Goal: Transaction & Acquisition: Book appointment/travel/reservation

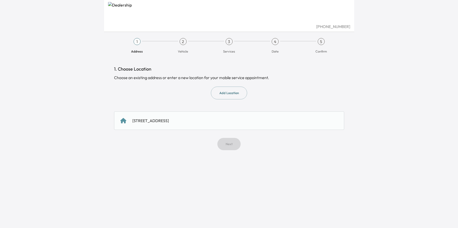
click at [227, 119] on div "[STREET_ADDRESS]" at bounding box center [229, 121] width 218 height 6
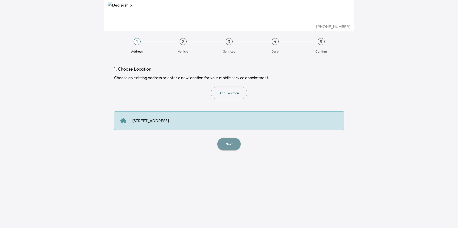
click at [231, 146] on button "Next" at bounding box center [228, 144] width 23 height 12
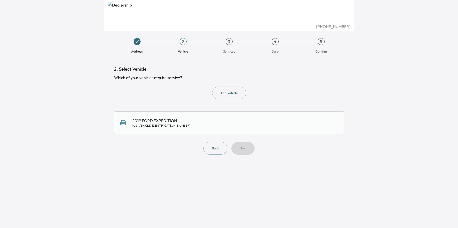
click at [235, 125] on div "2019 FORD EXPEDITION [US_VEHICLE_IDENTIFICATION_NUMBER]" at bounding box center [229, 123] width 218 height 10
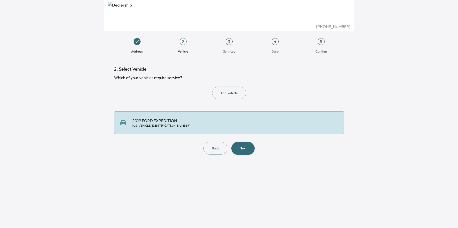
click at [243, 150] on button "Next" at bounding box center [242, 148] width 23 height 13
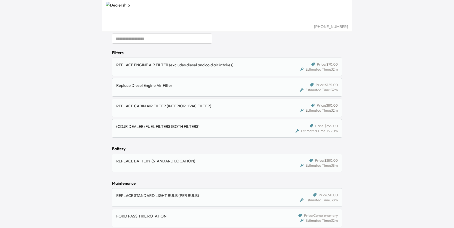
scroll to position [75, 0]
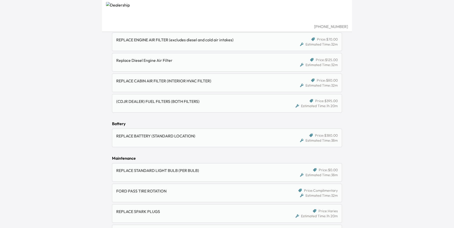
click at [148, 192] on div "FORD PASS TIRE ROTATION" at bounding box center [197, 191] width 162 height 6
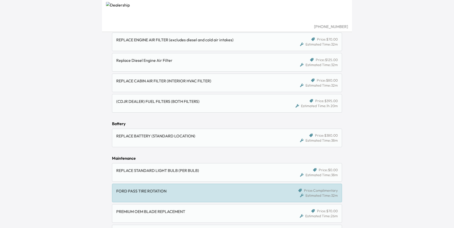
scroll to position [100, 0]
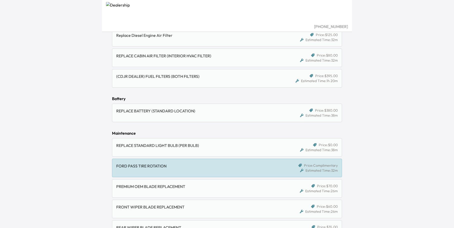
click at [153, 207] on div "FRONT WIPER BLADE REPLACEMENT" at bounding box center [197, 207] width 162 height 6
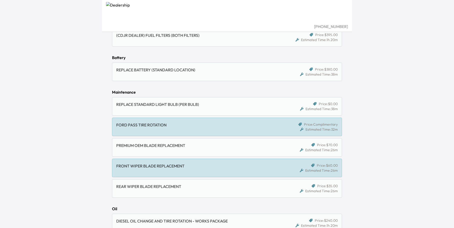
scroll to position [150, 0]
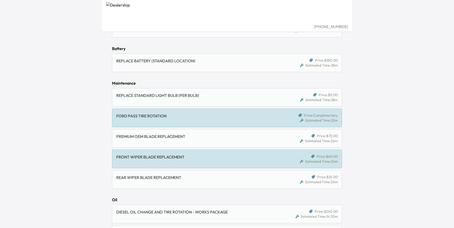
click at [159, 175] on div "REAR WIPER BLADE REPLACEMENT" at bounding box center [197, 177] width 162 height 6
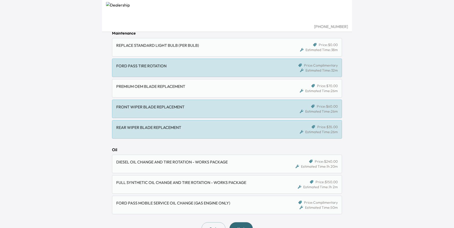
scroll to position [215, 0]
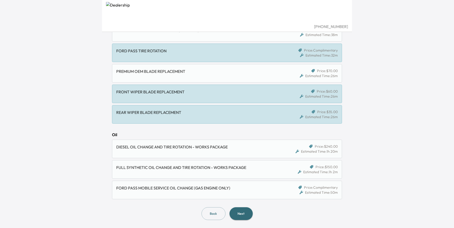
click at [149, 190] on div "FORD PASS MOBILE SERVICE OIL CHANGE (GAS ENGINE ONLY)" at bounding box center [197, 188] width 162 height 6
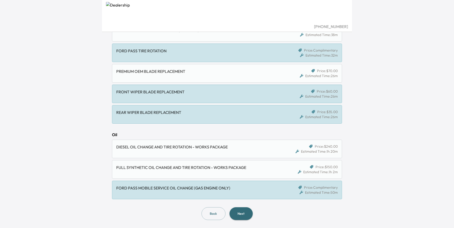
drag, startPoint x: 132, startPoint y: 92, endPoint x: 132, endPoint y: 95, distance: 2.8
click at [132, 92] on div "FRONT WIPER BLADE REPLACEMENT" at bounding box center [197, 92] width 162 height 6
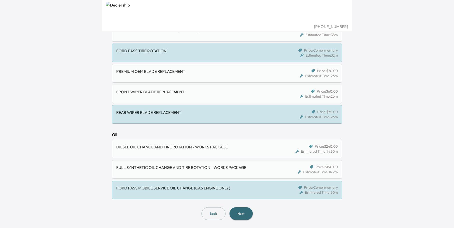
click at [137, 111] on div "REAR WIPER BLADE REPLACEMENT" at bounding box center [197, 112] width 162 height 6
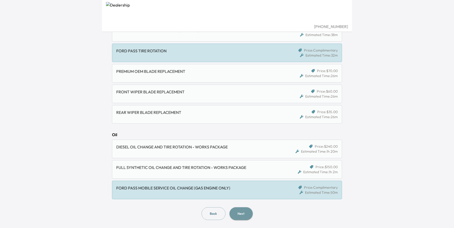
click at [242, 214] on button "Next" at bounding box center [241, 213] width 23 height 13
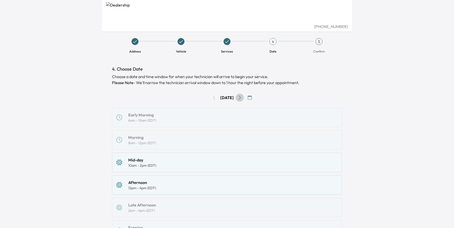
click at [242, 97] on icon "Go to next day" at bounding box center [240, 98] width 4 height 4
click at [252, 98] on icon "button" at bounding box center [250, 98] width 4 height 4
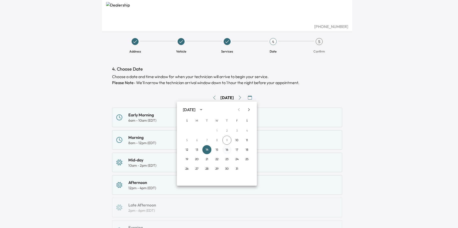
click at [227, 150] on button "16" at bounding box center [226, 149] width 9 height 9
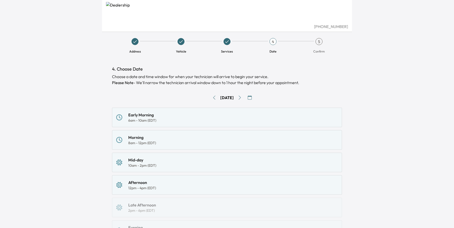
click at [134, 162] on div "Mid-day" at bounding box center [142, 160] width 28 height 6
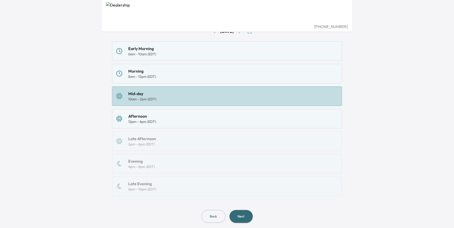
scroll to position [75, 0]
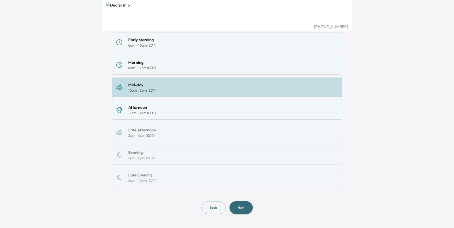
click at [241, 209] on button "Next" at bounding box center [241, 207] width 23 height 13
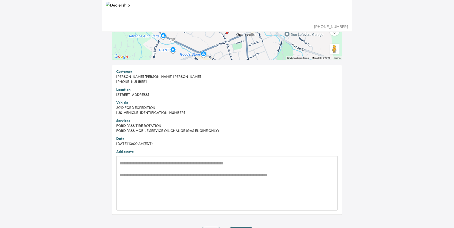
scroll to position [75, 0]
click at [120, 162] on div "* ​" at bounding box center [227, 183] width 222 height 54
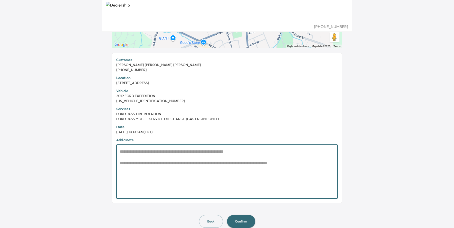
scroll to position [94, 0]
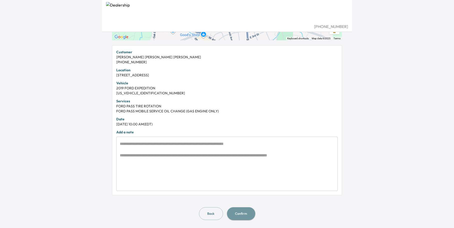
click at [241, 211] on button "Confirm" at bounding box center [241, 213] width 28 height 13
